Goal: Information Seeking & Learning: Learn about a topic

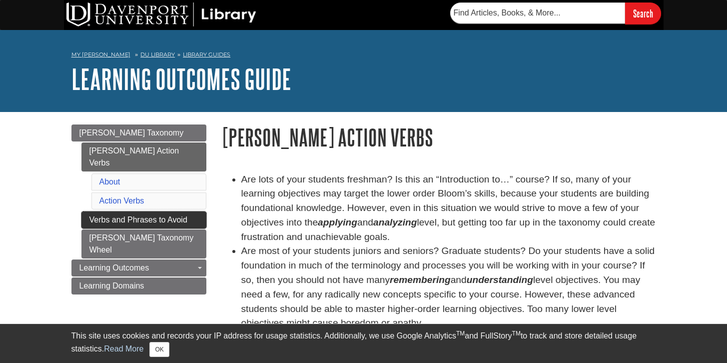
click at [181, 211] on link "Verbs and Phrases to Avoid" at bounding box center [143, 219] width 125 height 17
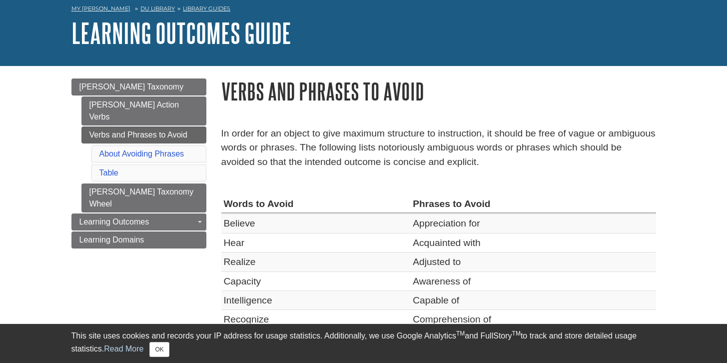
scroll to position [80, 0]
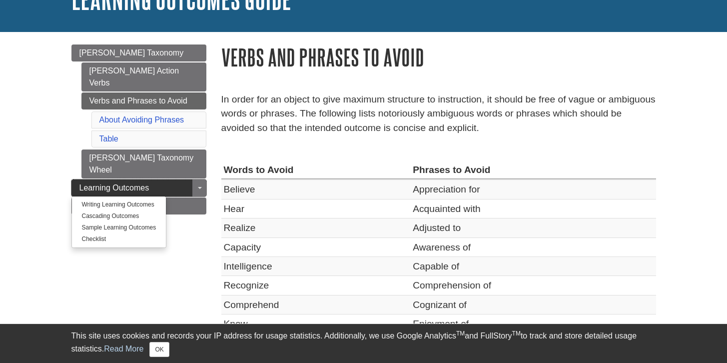
click at [115, 183] on span "Learning Outcomes" at bounding box center [114, 187] width 70 height 8
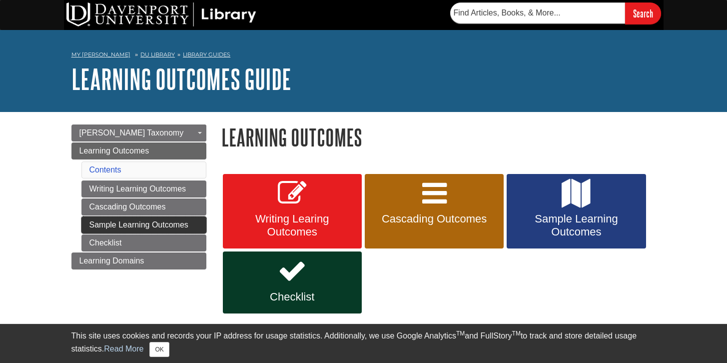
click at [114, 231] on link "Sample Learning Outcomes" at bounding box center [143, 224] width 125 height 17
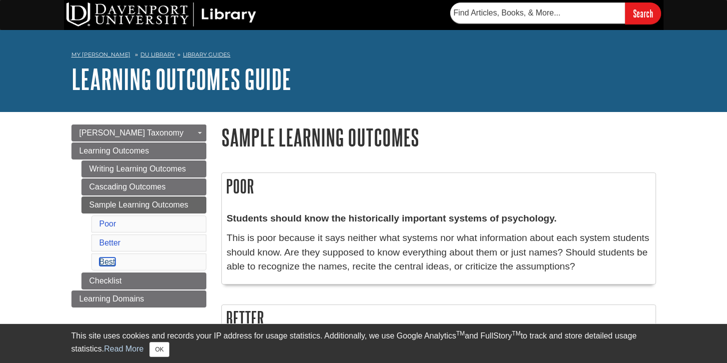
click at [111, 262] on link "Best" at bounding box center [107, 261] width 16 height 8
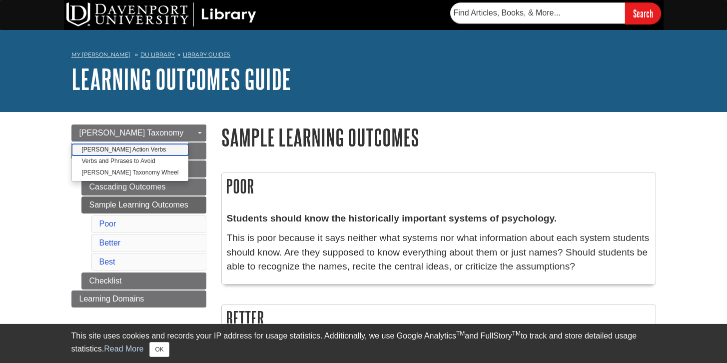
click at [127, 148] on link "[PERSON_NAME] Action Verbs" at bounding box center [130, 149] width 117 height 11
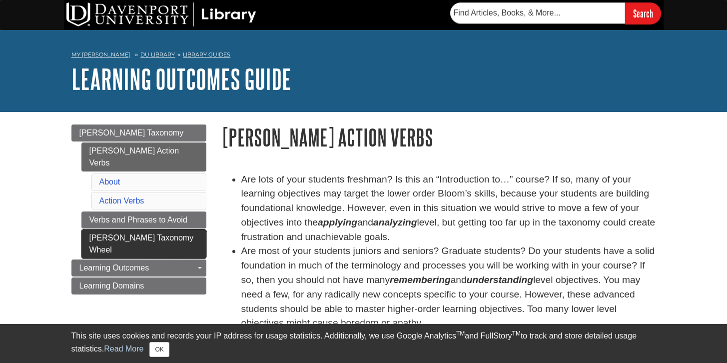
click at [125, 229] on link "[PERSON_NAME] Taxonomy Wheel" at bounding box center [143, 243] width 125 height 29
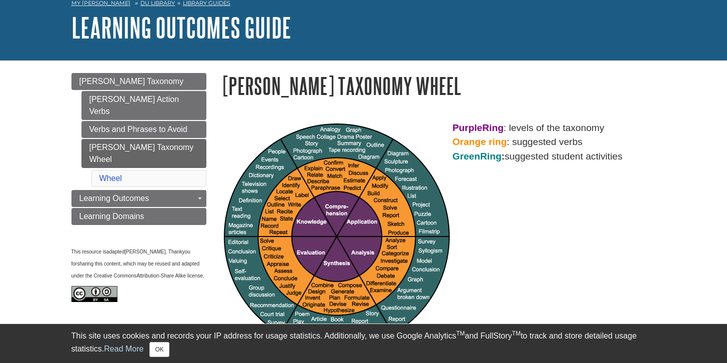
scroll to position [53, 0]
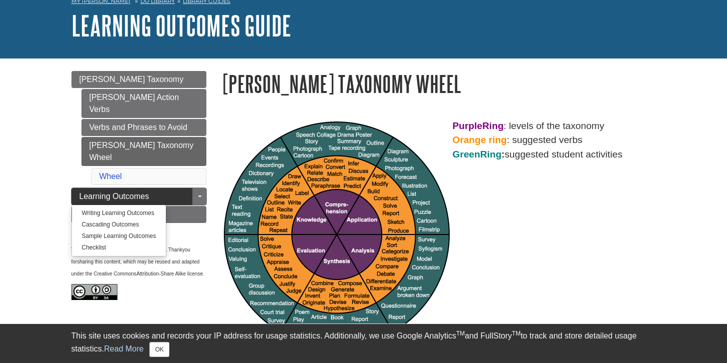
click at [130, 192] on span "Learning Outcomes" at bounding box center [114, 196] width 70 height 8
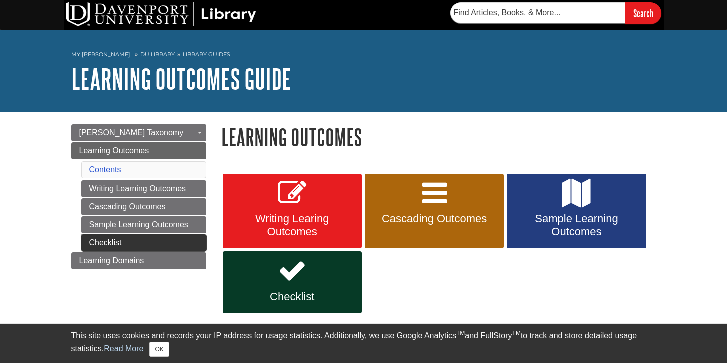
click at [113, 239] on link "Checklist" at bounding box center [143, 242] width 125 height 17
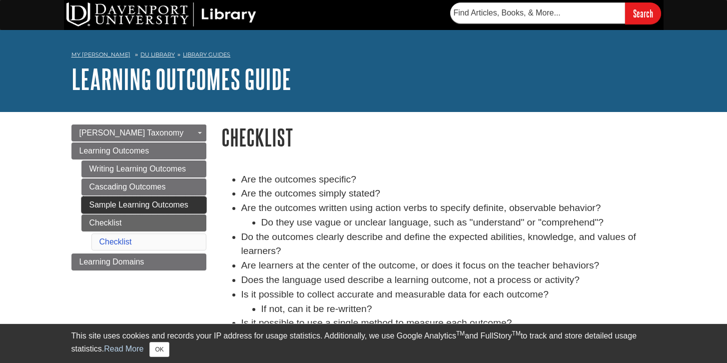
click at [140, 203] on link "Sample Learning Outcomes" at bounding box center [143, 204] width 125 height 17
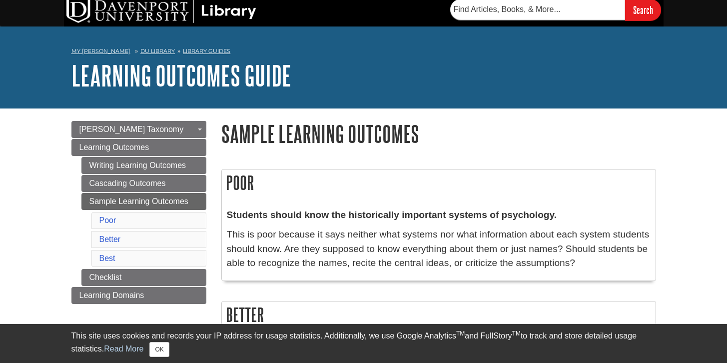
scroll to position [5, 0]
